Goal: Use online tool/utility: Utilize a website feature to perform a specific function

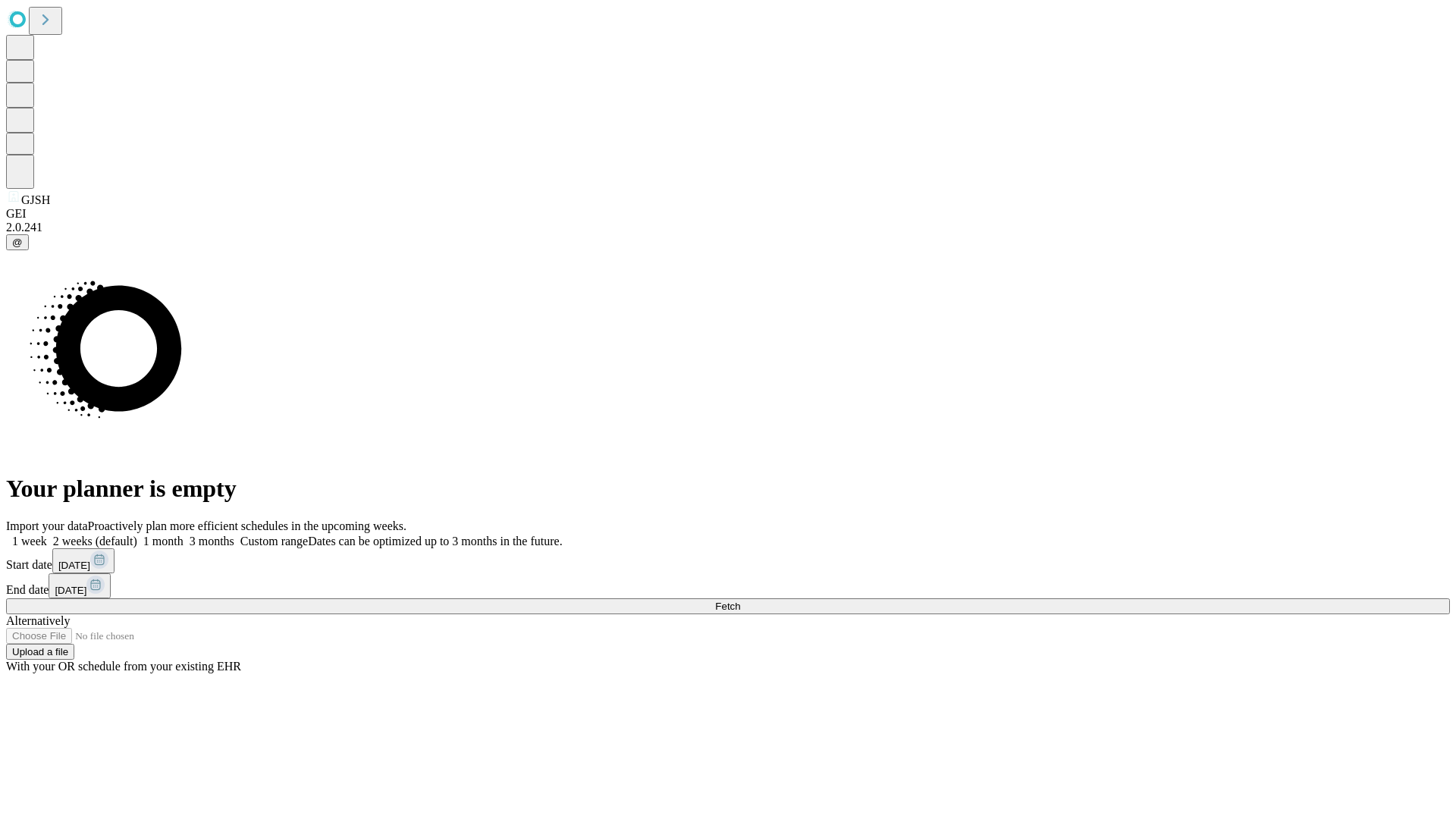
click at [740, 601] on span "Fetch" at bounding box center [727, 606] width 25 height 11
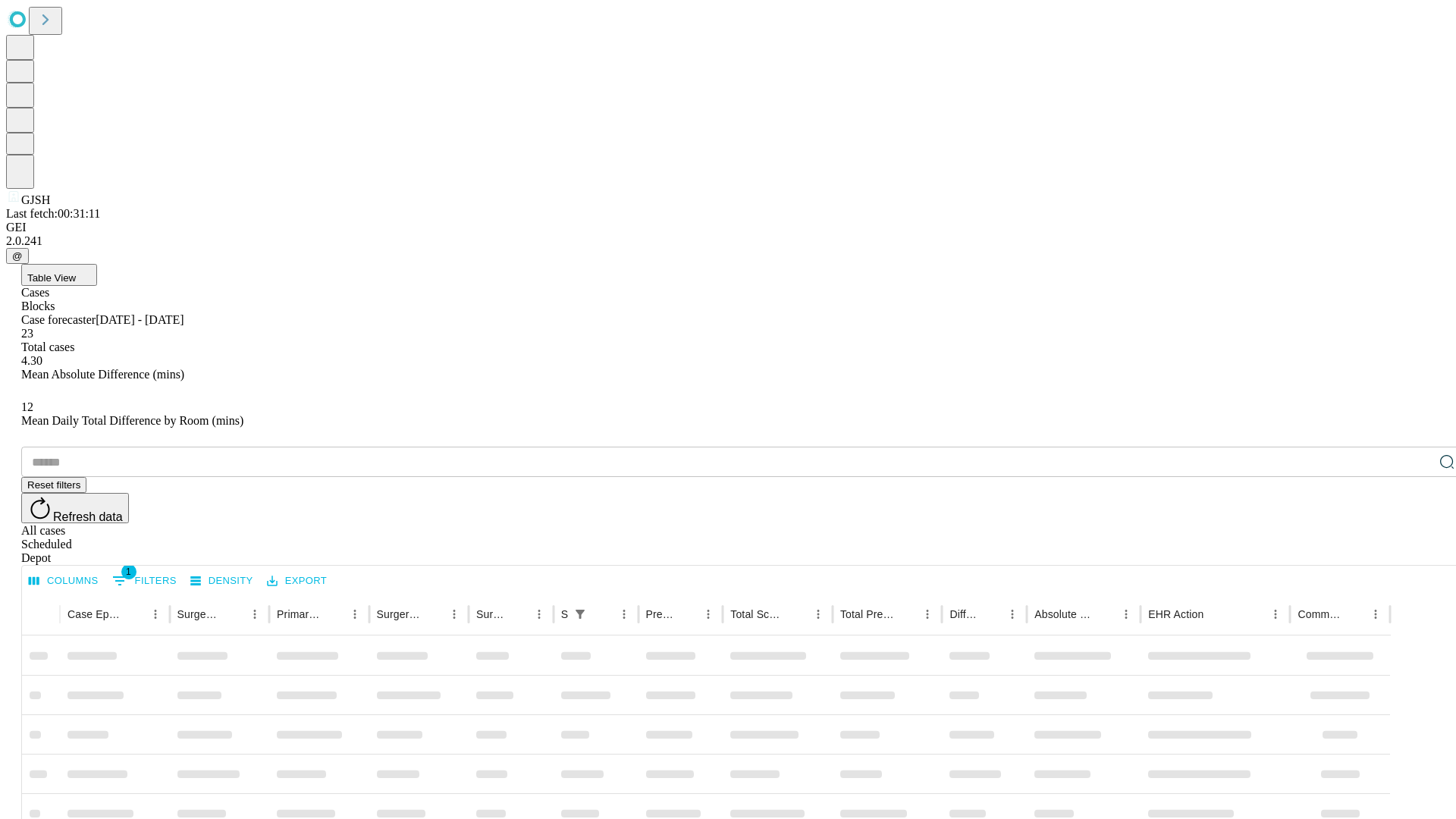
click at [76, 272] on span "Table View" at bounding box center [52, 277] width 49 height 11
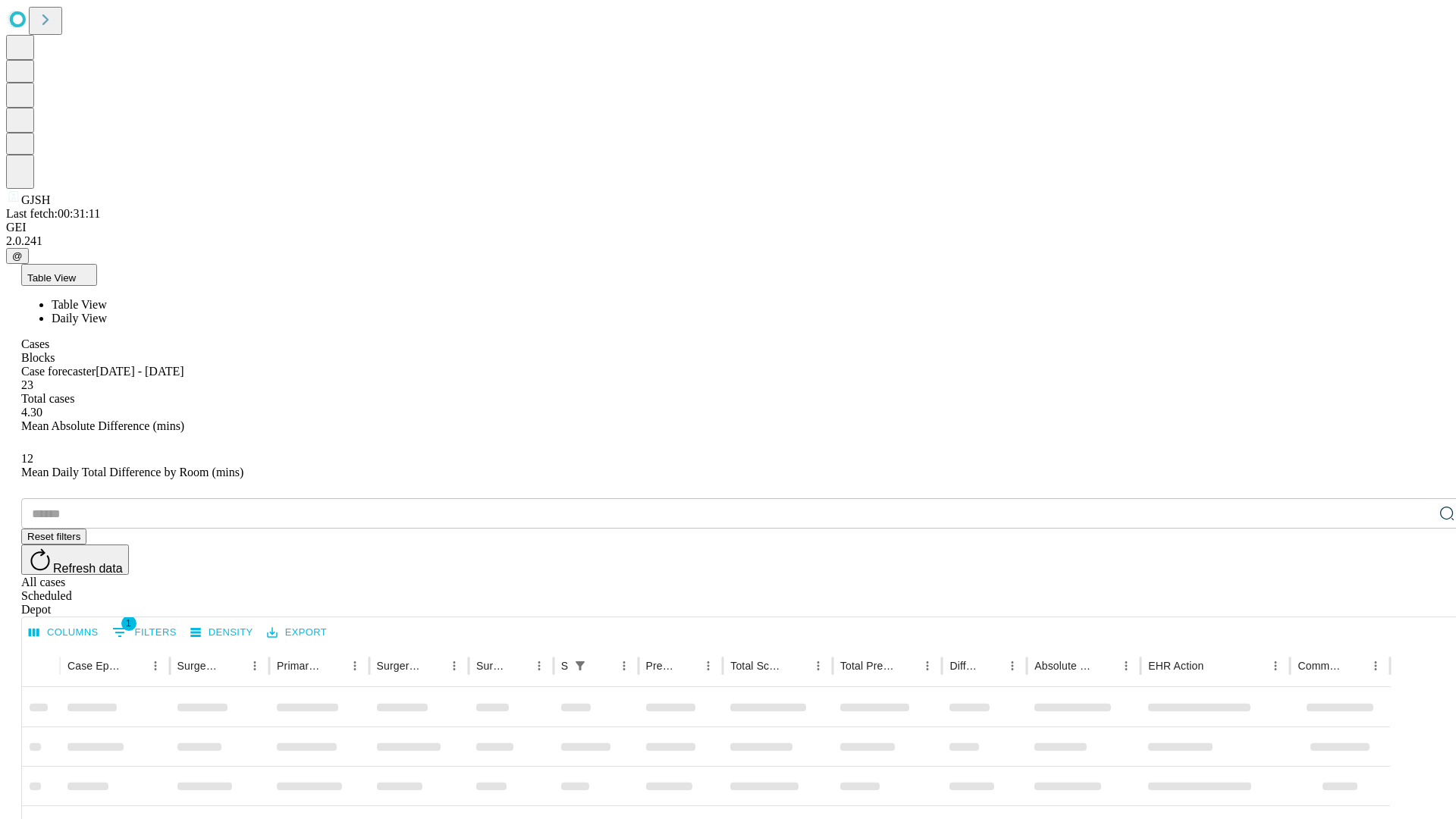
click at [107, 311] on span "Daily View" at bounding box center [79, 318] width 55 height 13
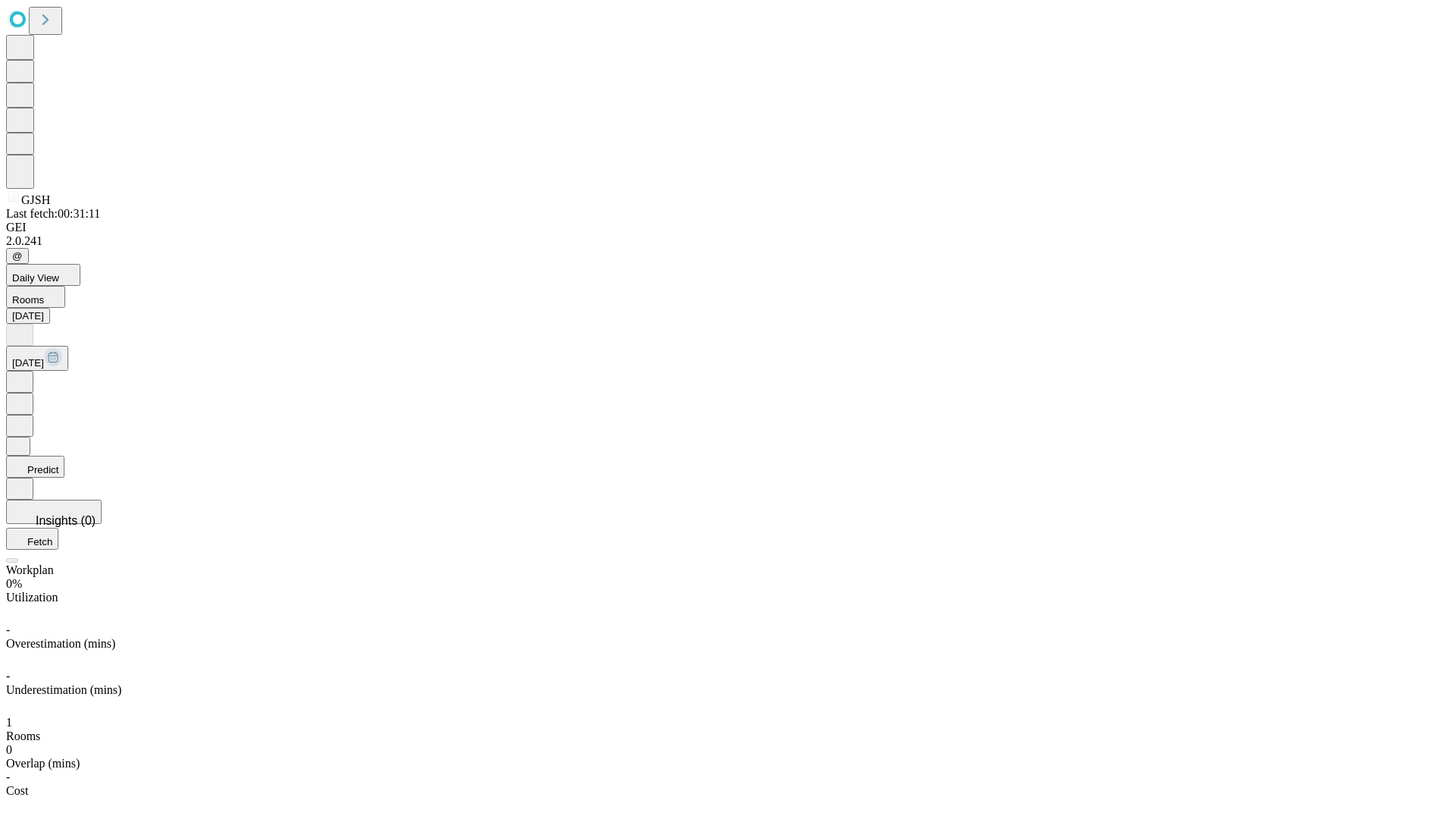
click at [65, 455] on button "Predict" at bounding box center [35, 466] width 58 height 22
